Goal: Information Seeking & Learning: Check status

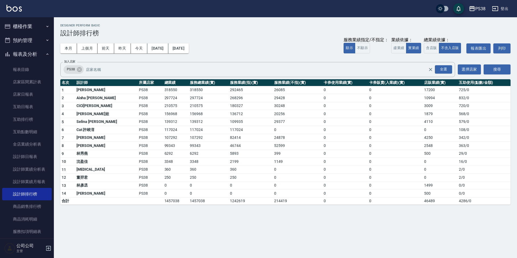
click at [236, 41] on div "本月 上個月 [DATE] [DATE] [DATE] [DATE] [DATE] 服務業績指定/不指定： 顯示 不顯示 業績依據： 虛業績 實業績 總業績依…" at bounding box center [285, 48] width 450 height 23
click at [67, 50] on button "本月" at bounding box center [68, 48] width 17 height 10
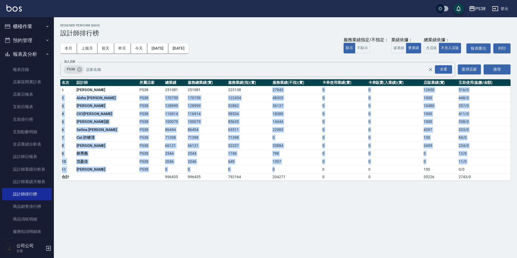
drag, startPoint x: 258, startPoint y: 93, endPoint x: 279, endPoint y: 172, distance: 81.8
click at [279, 172] on tbody "1 [PERSON_NAME] PS38 251081 251081 223138 27943 0 0 12650 516 / 0 2 Aisha [PERS…" at bounding box center [285, 133] width 450 height 95
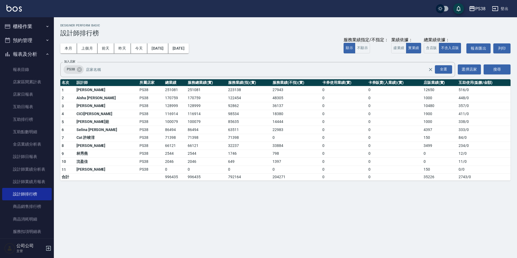
click at [292, 222] on div "PS38 [DATE] - [DATE] 設計師排行榜 列印時間： [DATE][PHONE_NUMBER]:02 Designer Perform Basi…" at bounding box center [258, 129] width 517 height 258
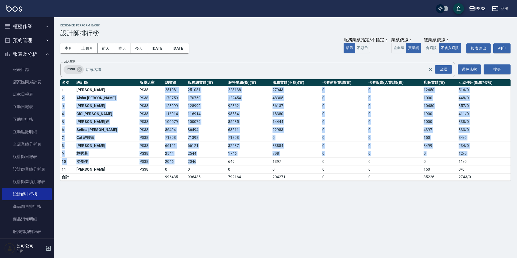
drag, startPoint x: 144, startPoint y: 92, endPoint x: 196, endPoint y: 160, distance: 85.9
click at [196, 160] on tbody "1 [PERSON_NAME] PS38 251081 251081 223138 27943 0 0 12650 516 / 0 2 Aisha [PERS…" at bounding box center [285, 133] width 450 height 95
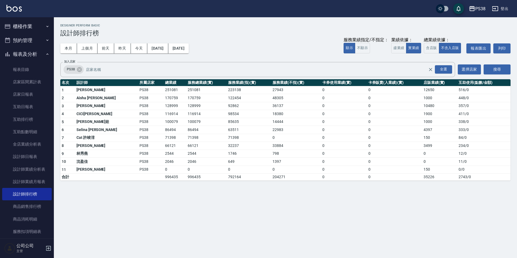
click at [215, 227] on div "PS38 [DATE] - [DATE] 設計師排行榜 列印時間： [DATE][PHONE_NUMBER]:02 Designer Perform Basi…" at bounding box center [258, 129] width 517 height 258
click at [166, 190] on div "PS38 [DATE] - [DATE] 設計師排行榜 列印時間： [DATE][PHONE_NUMBER]:02 Designer Perform Basi…" at bounding box center [258, 129] width 517 height 258
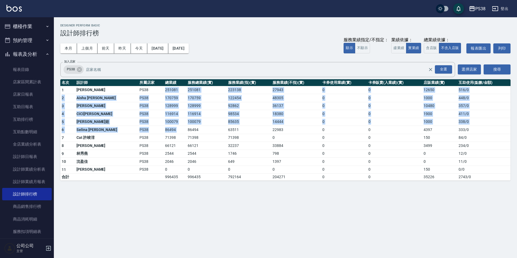
drag, startPoint x: 145, startPoint y: 90, endPoint x: 166, endPoint y: 130, distance: 46.1
click at [166, 130] on tbody "1 [PERSON_NAME] PS38 251081 251081 223138 27943 0 0 12650 516 / 0 2 Aisha [PERS…" at bounding box center [285, 133] width 450 height 95
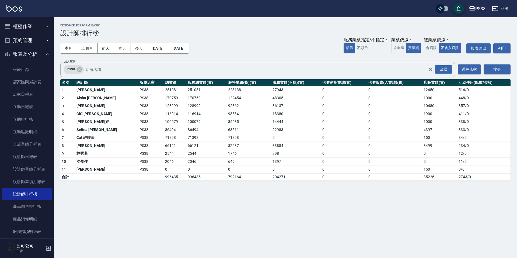
click at [228, 214] on div "PS38 [DATE] - [DATE] 設計師排行榜 列印時間： [DATE][PHONE_NUMBER]:02 Designer Perform Basi…" at bounding box center [258, 129] width 517 height 258
click at [34, 53] on button "報表及分析" at bounding box center [27, 54] width 50 height 14
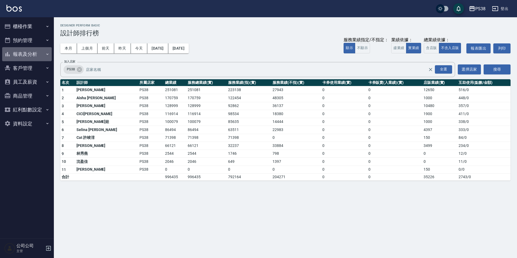
click at [34, 53] on button "報表及分析" at bounding box center [27, 54] width 50 height 14
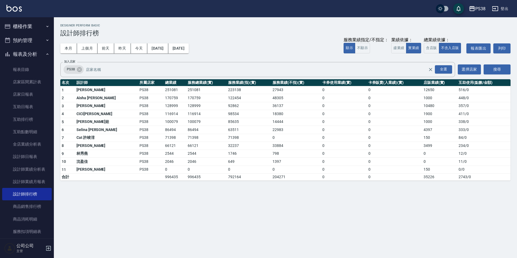
click at [34, 53] on button "報表及分析" at bounding box center [27, 54] width 50 height 14
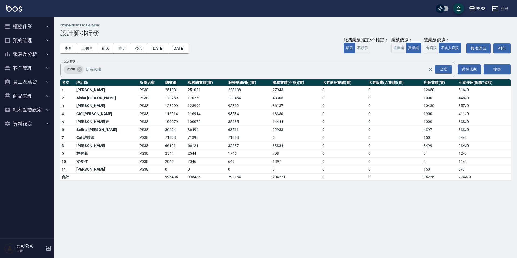
click at [39, 25] on button "櫃檯作業" at bounding box center [27, 26] width 50 height 14
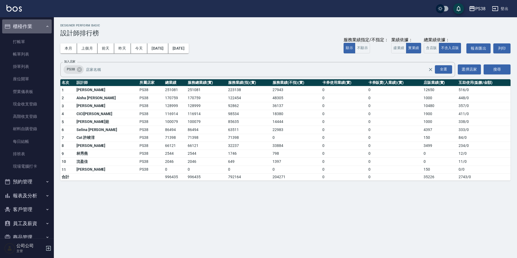
click at [39, 25] on button "櫃檯作業" at bounding box center [27, 26] width 50 height 14
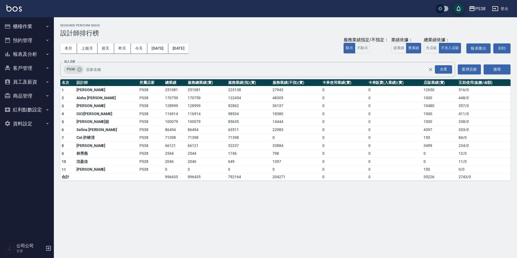
click at [41, 39] on button "預約管理" at bounding box center [27, 40] width 50 height 14
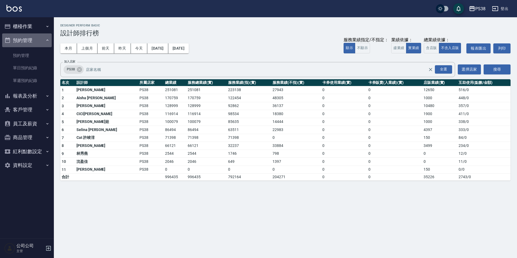
click at [41, 39] on button "預約管理" at bounding box center [27, 40] width 50 height 14
